Goal: Task Accomplishment & Management: Manage account settings

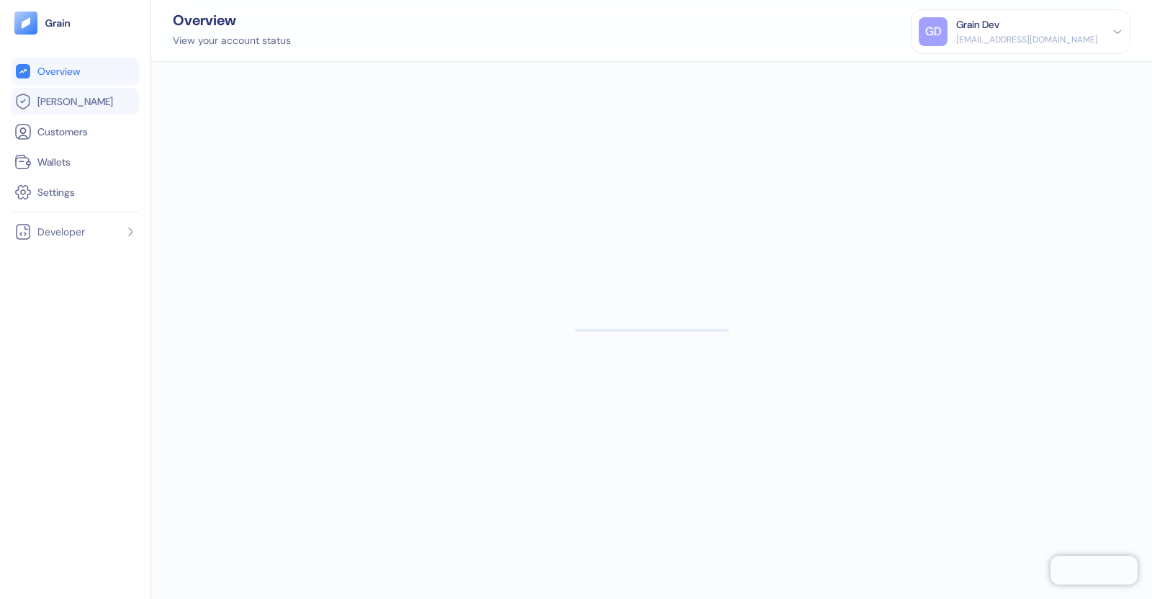
click at [47, 106] on span "[PERSON_NAME]" at bounding box center [75, 101] width 76 height 14
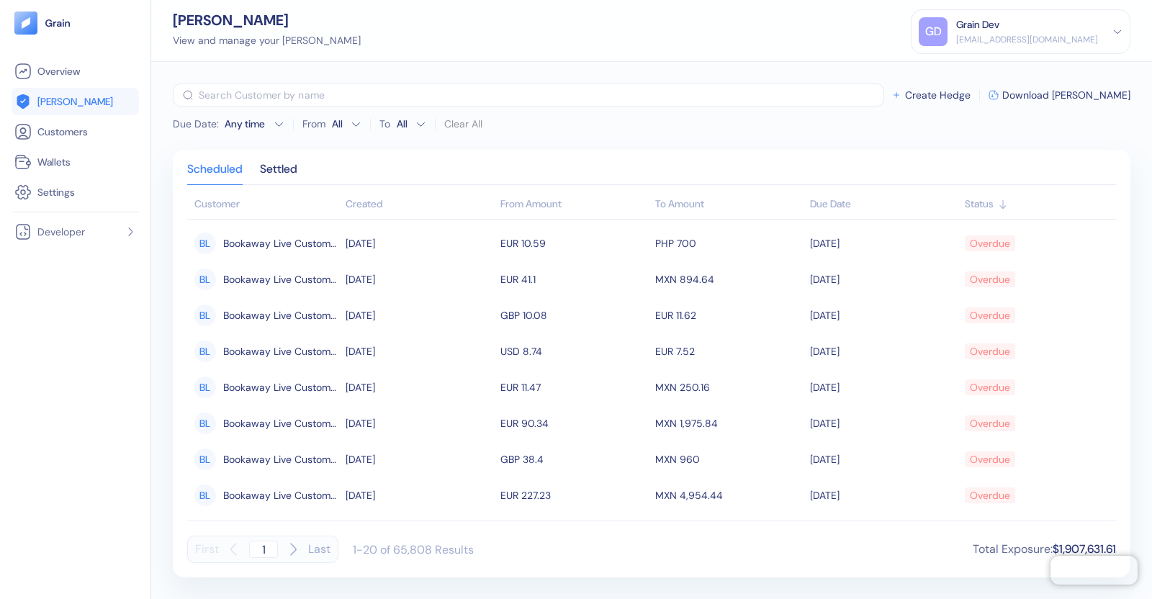
click at [1120, 30] on icon at bounding box center [1117, 31] width 6 height 3
click at [972, 66] on div "Sign Out" at bounding box center [958, 71] width 40 height 15
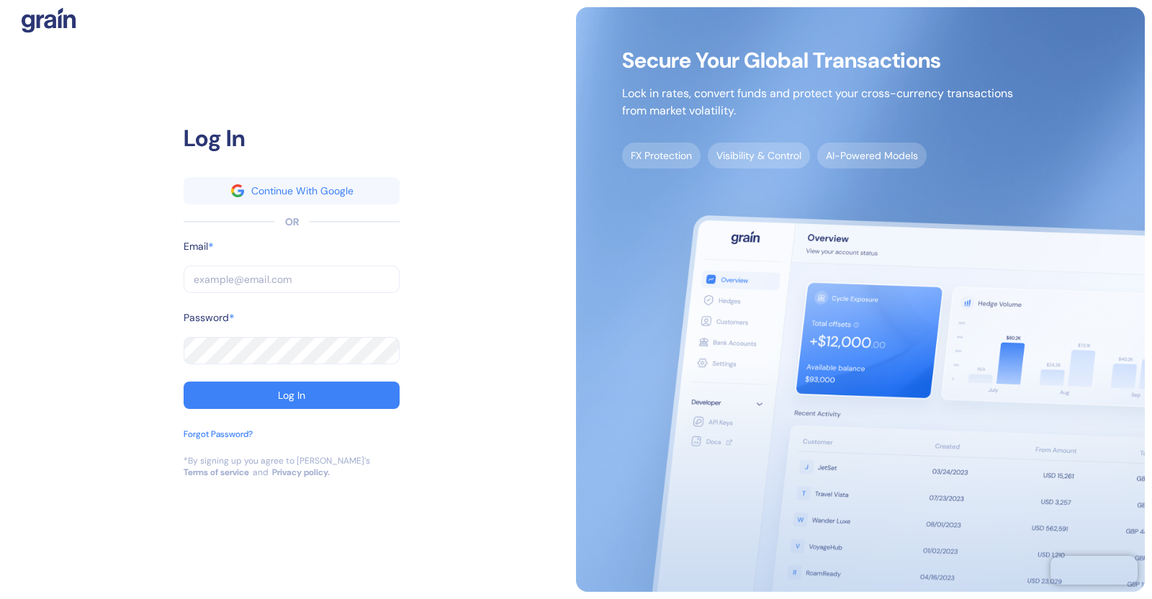
type input "limor+test@grainfinance.co"
type input "dev+stuba@grainfinance.co"
